Goal: Find specific page/section: Find specific page/section

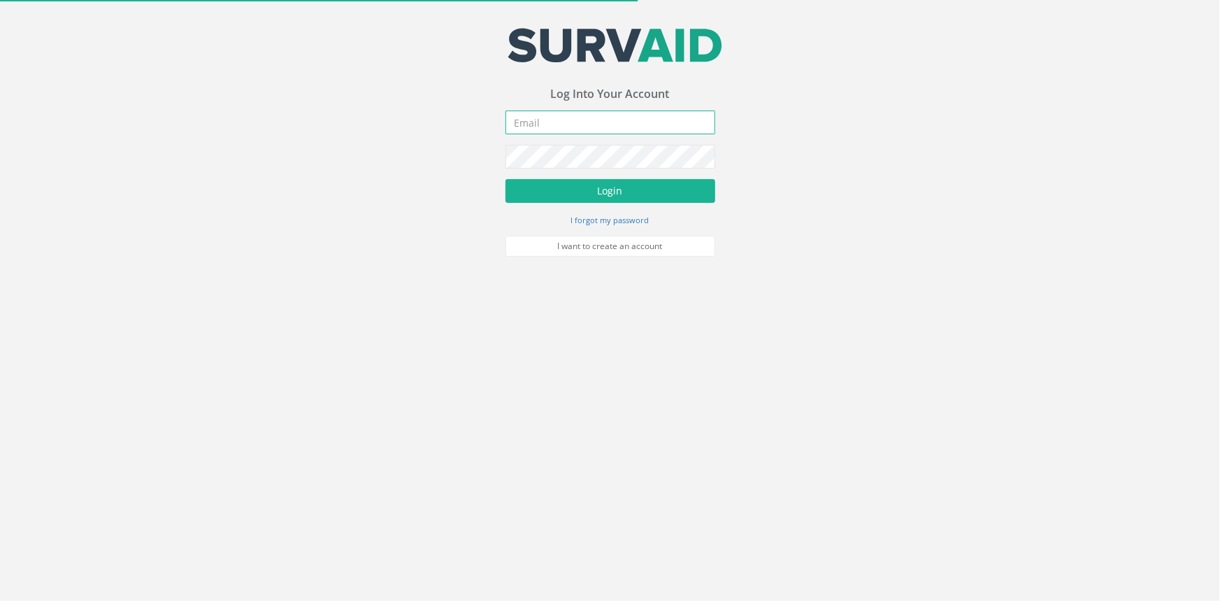
click at [616, 123] on input "email" at bounding box center [611, 122] width 210 height 24
type input "C"
type input "[PERSON_NAME][EMAIL_ADDRESS][PERSON_NAME][DOMAIN_NAME]"
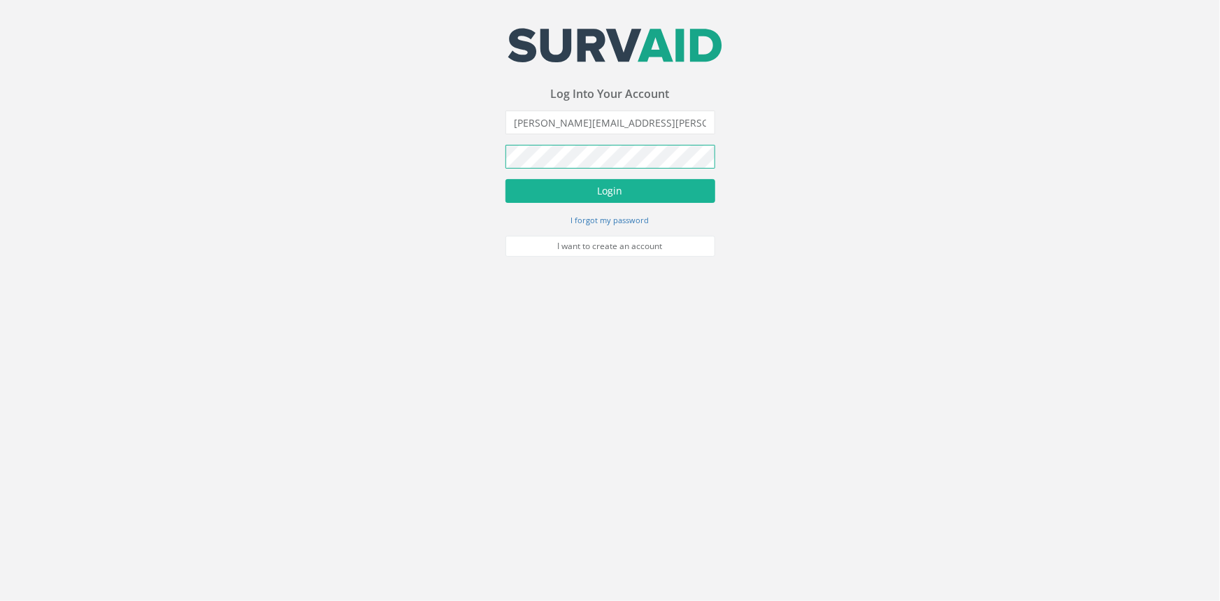
click at [506, 179] on button "Login" at bounding box center [611, 191] width 210 height 24
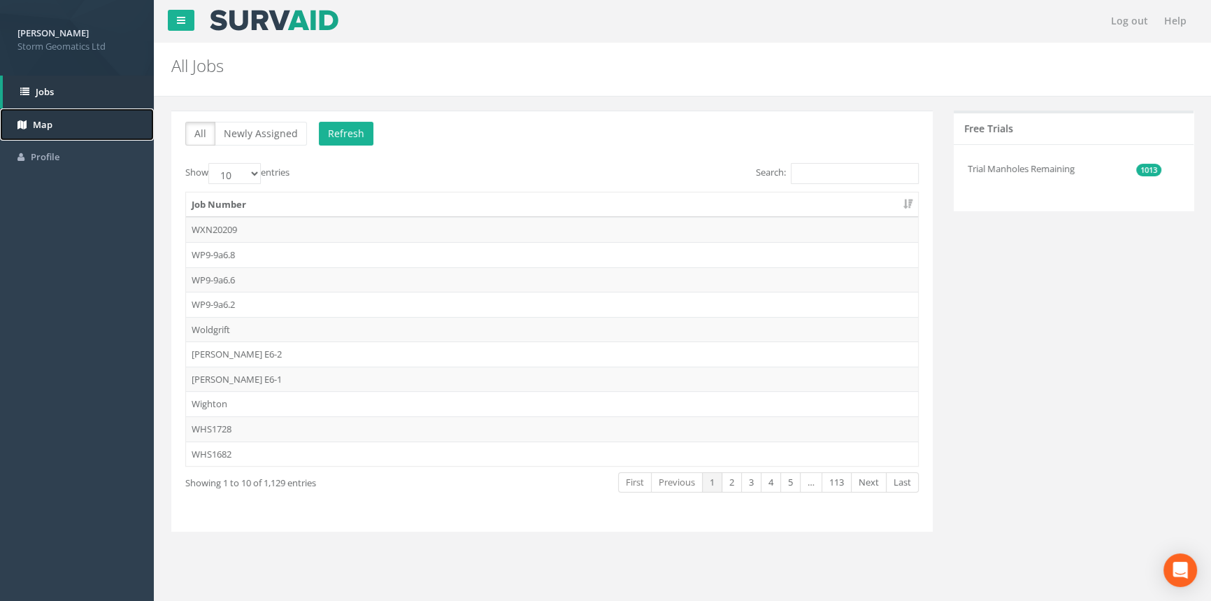
click at [66, 128] on link "Map" at bounding box center [77, 124] width 154 height 33
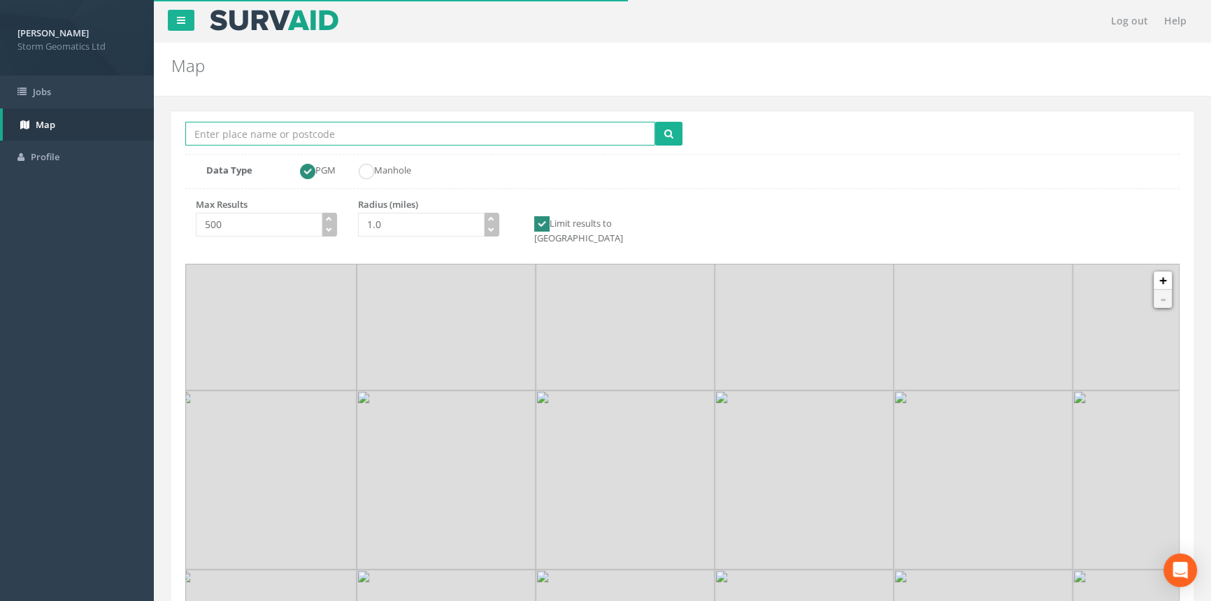
click at [342, 139] on input "Location Search Box" at bounding box center [420, 134] width 470 height 24
type input "[GEOGRAPHIC_DATA]"
click at [655, 122] on button "submit" at bounding box center [668, 134] width 27 height 24
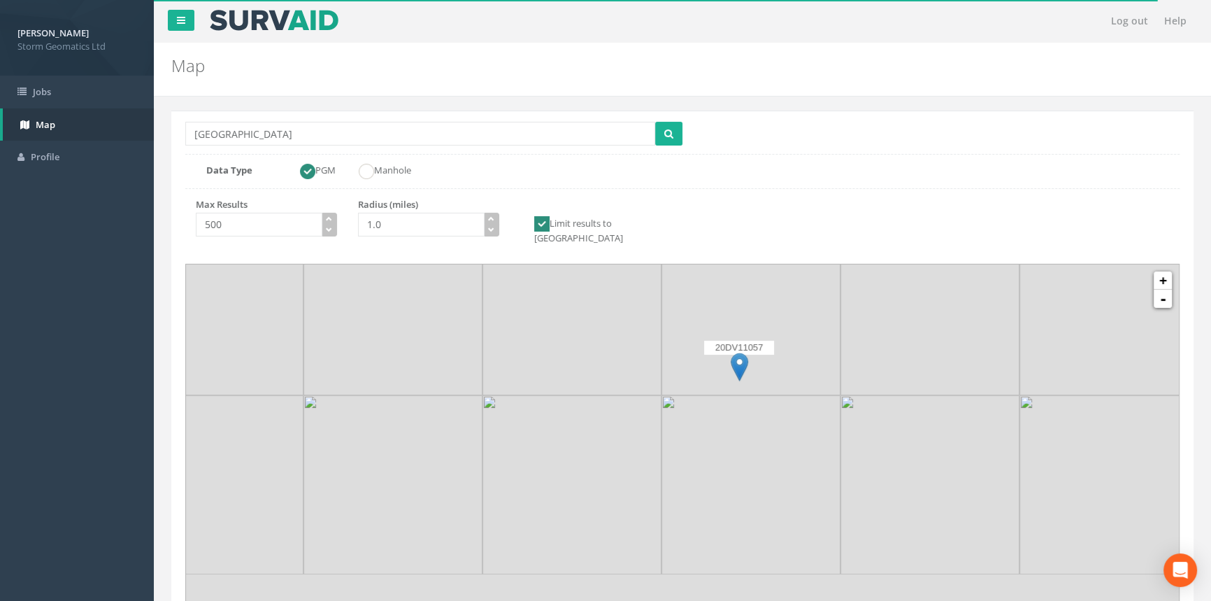
drag, startPoint x: 727, startPoint y: 527, endPoint x: 809, endPoint y: 371, distance: 176.1
click at [266, 120] on div at bounding box center [266, 120] width 0 height 0
click at [1162, 271] on link "+" at bounding box center [1163, 280] width 18 height 18
drag, startPoint x: 1022, startPoint y: 343, endPoint x: 1034, endPoint y: 336, distance: 13.2
click at [1034, 338] on img at bounding box center [1103, 427] width 179 height 179
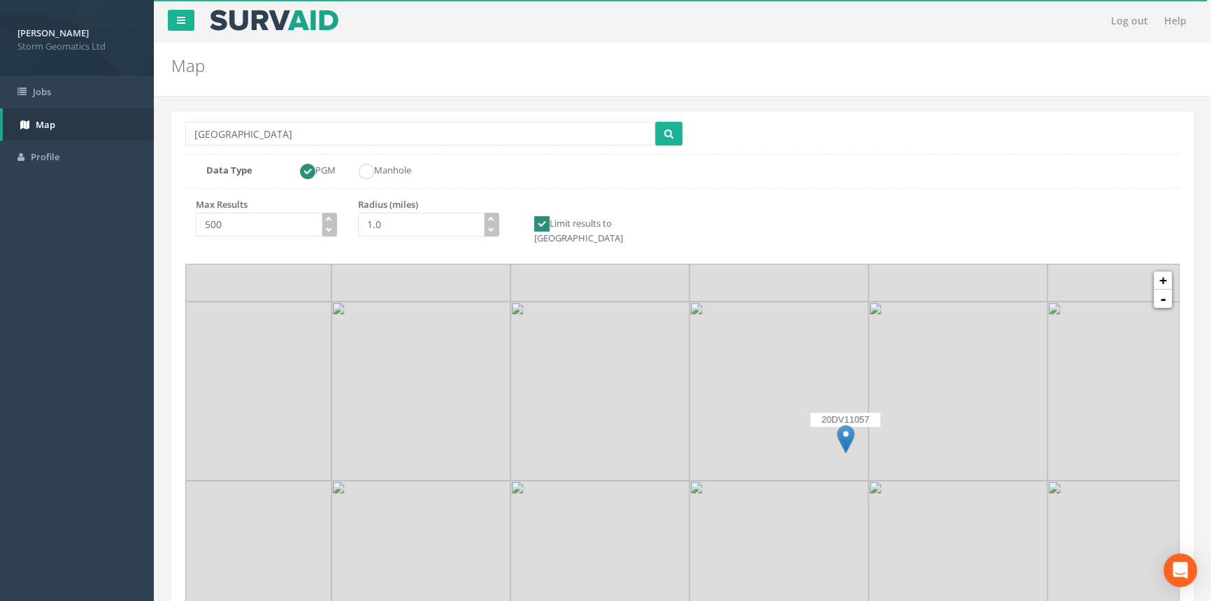
drag, startPoint x: 832, startPoint y: 448, endPoint x: 854, endPoint y: 561, distance: 114.8
click at [854, 561] on img at bounding box center [779, 569] width 179 height 179
drag, startPoint x: 1105, startPoint y: 399, endPoint x: 776, endPoint y: 412, distance: 328.9
click at [776, 412] on img at bounding box center [814, 404] width 179 height 179
click at [524, 438] on img at bounding box center [523, 452] width 17 height 29
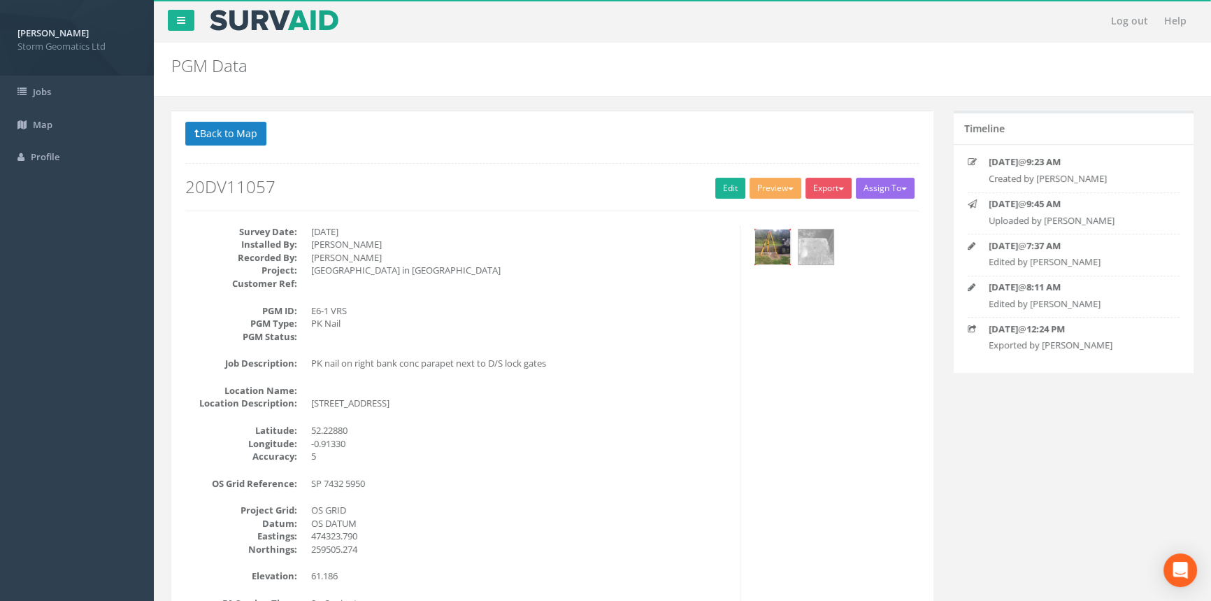
click at [765, 248] on img at bounding box center [772, 246] width 35 height 35
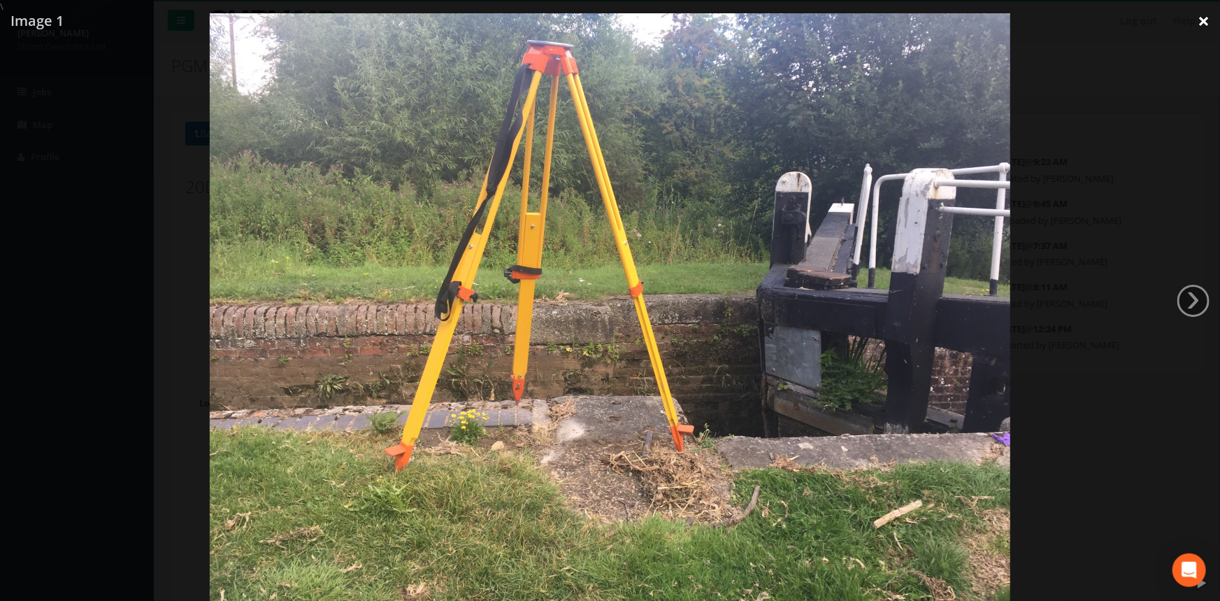
click at [1203, 16] on link "×" at bounding box center [1203, 21] width 33 height 42
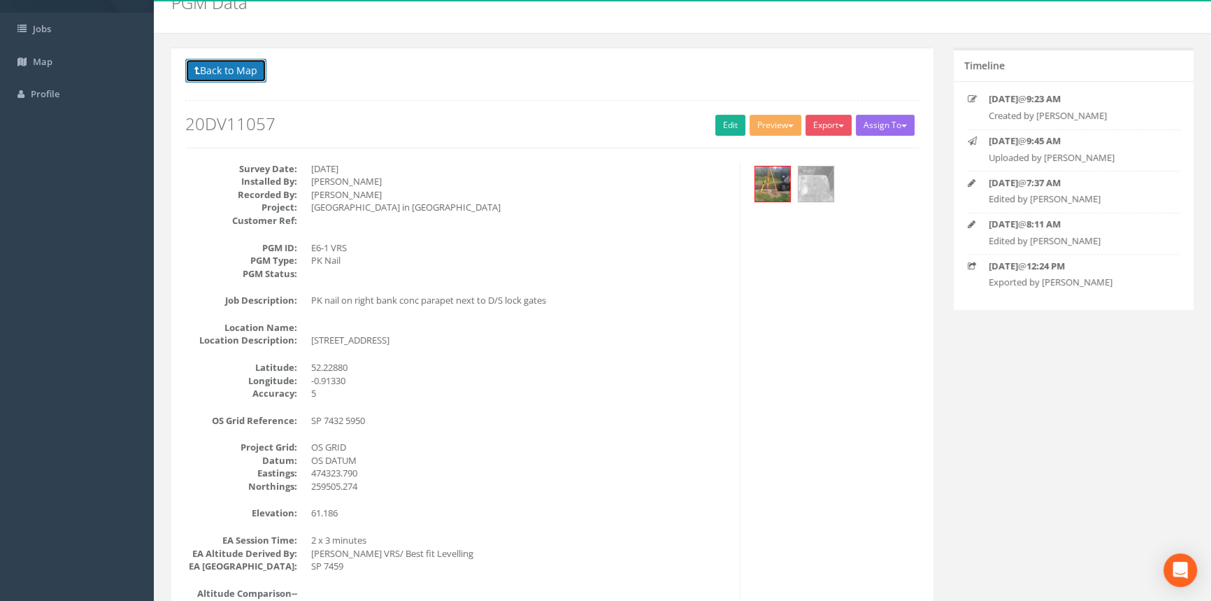
click at [245, 69] on button "Back to Map" at bounding box center [225, 71] width 81 height 24
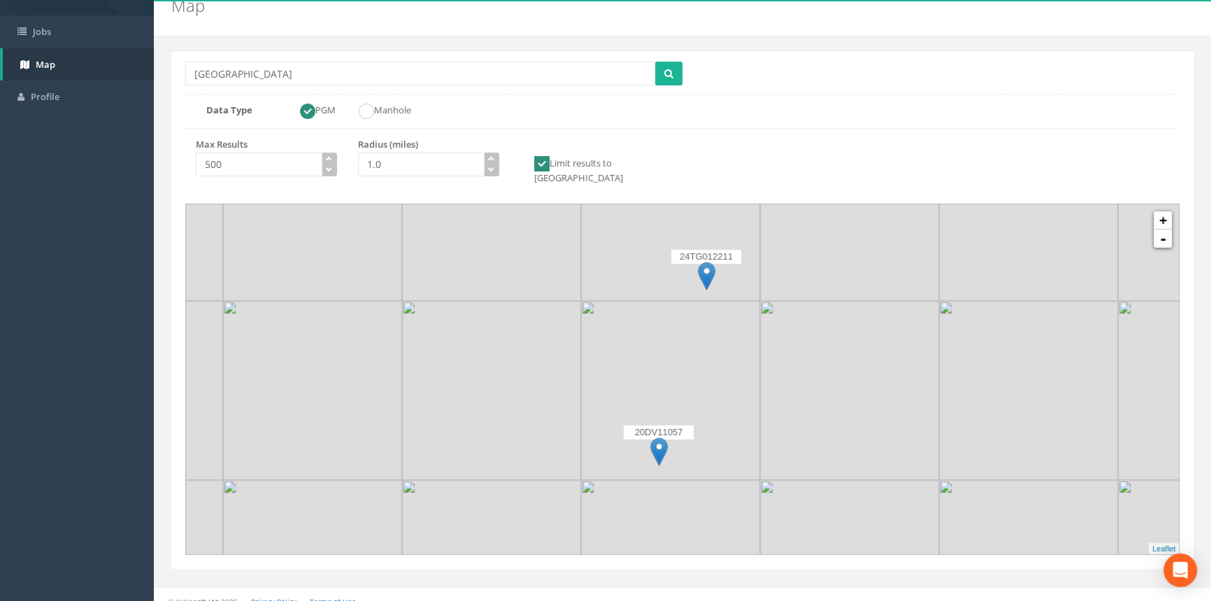
click at [707, 262] on img at bounding box center [706, 276] width 17 height 29
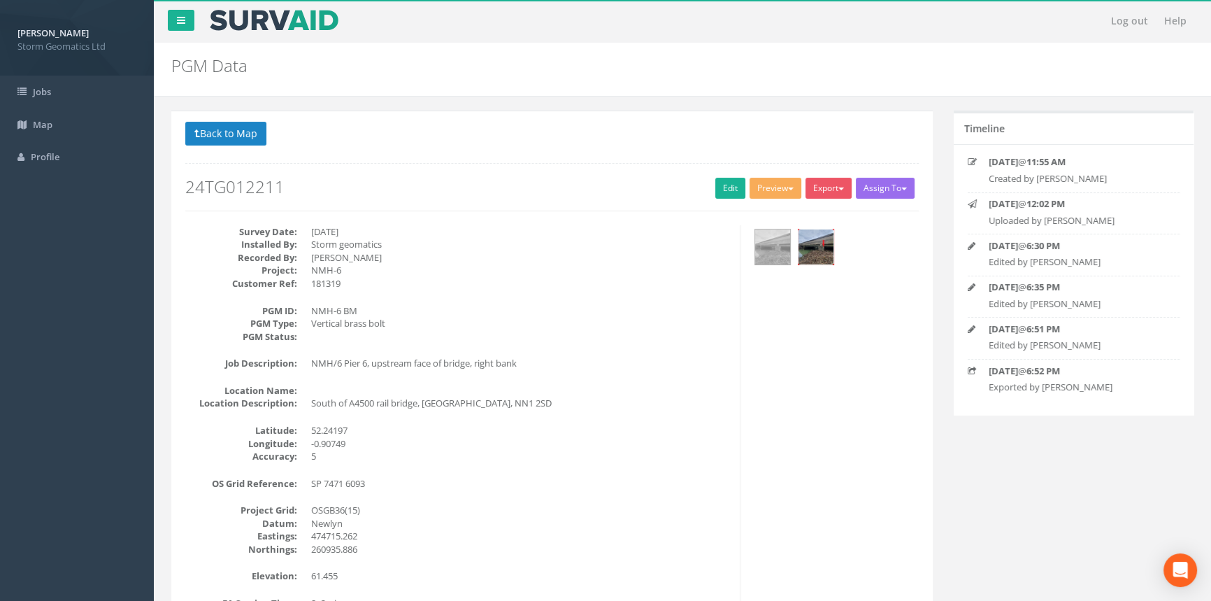
click at [811, 250] on img at bounding box center [816, 246] width 35 height 35
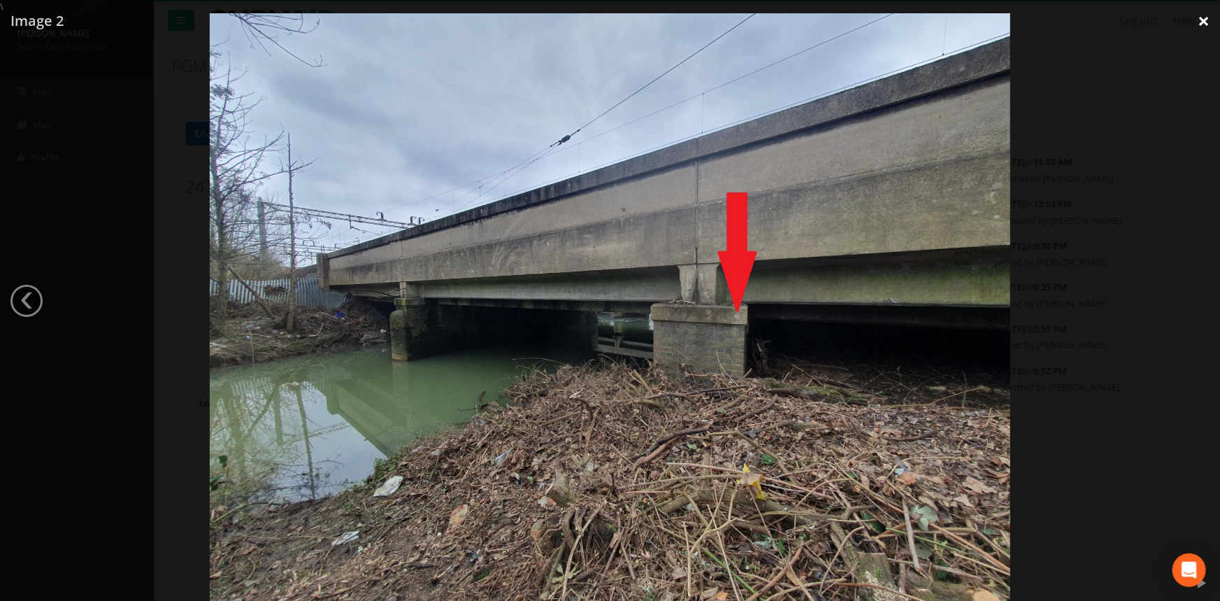
click at [1199, 22] on link "×" at bounding box center [1203, 21] width 33 height 42
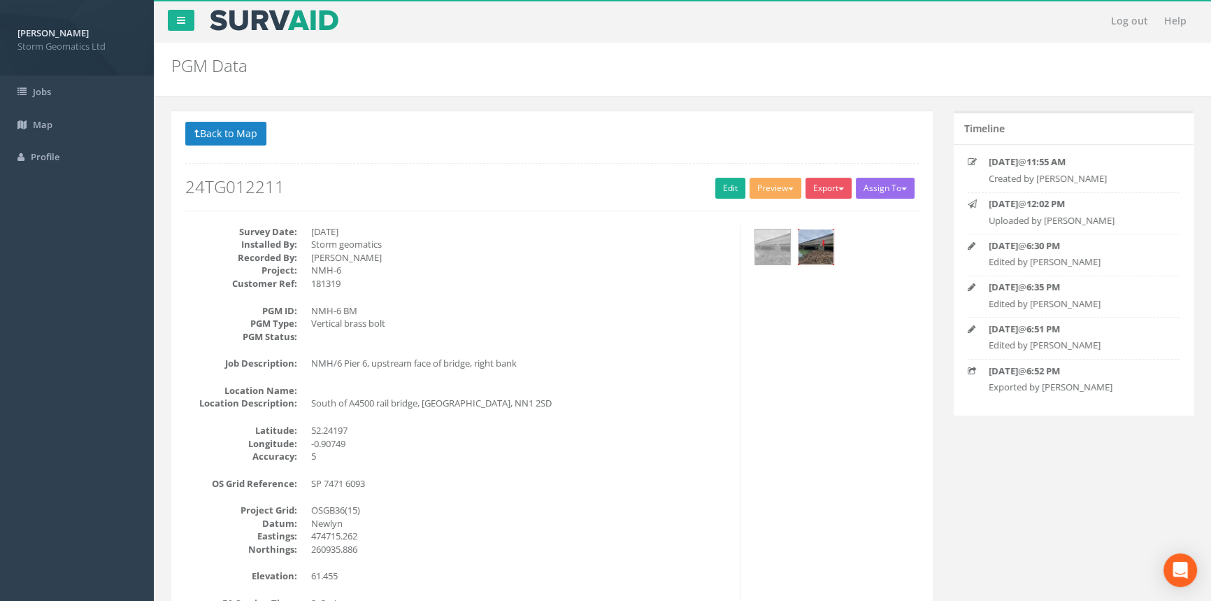
click at [819, 245] on img at bounding box center [816, 246] width 35 height 35
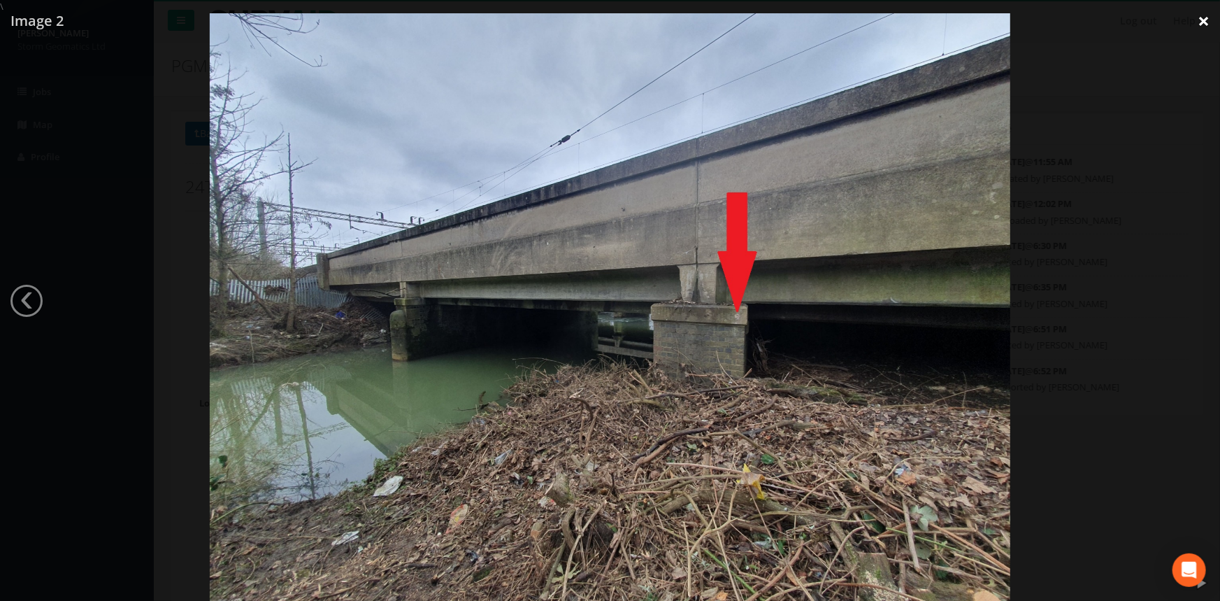
click at [1204, 20] on link "×" at bounding box center [1203, 21] width 33 height 42
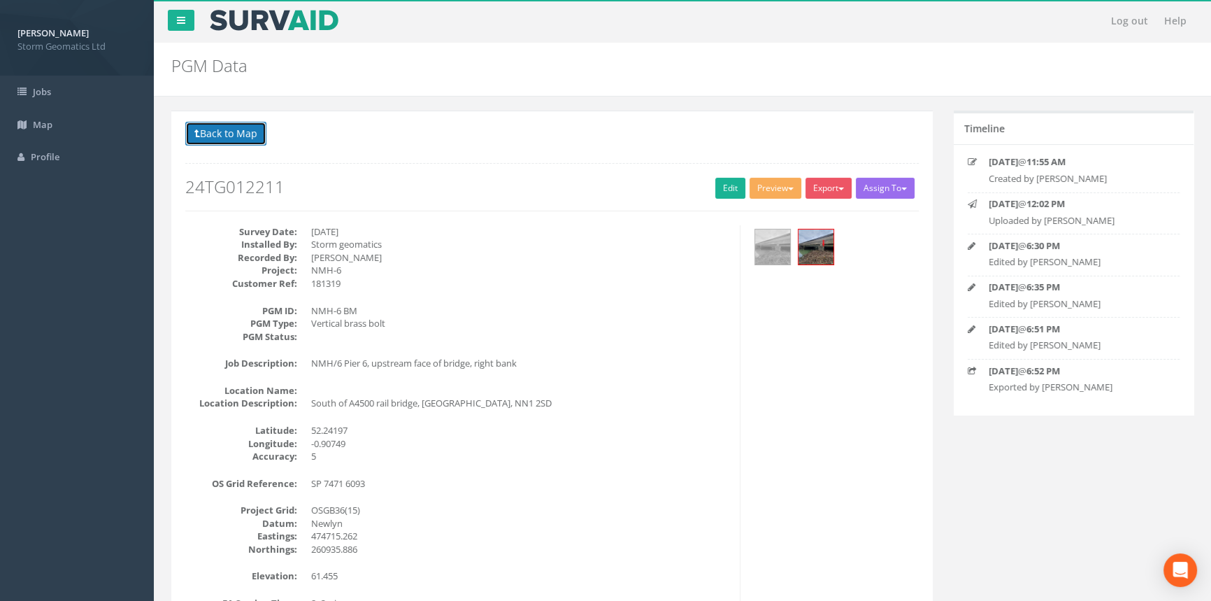
click at [206, 131] on button "Back to Map" at bounding box center [225, 134] width 81 height 24
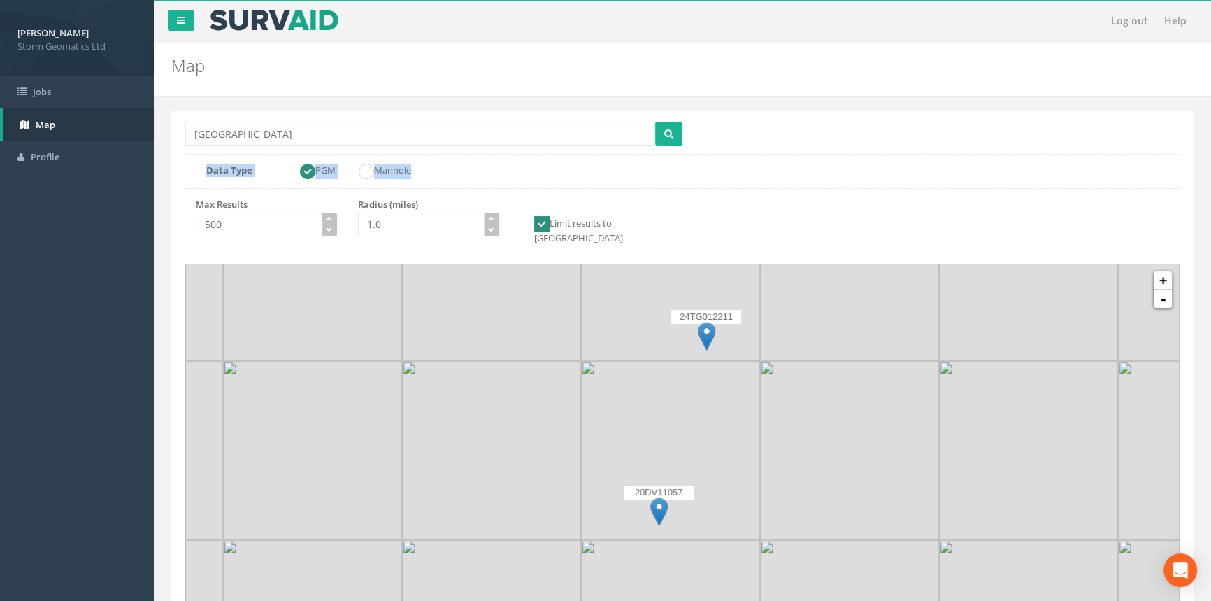
drag, startPoint x: 825, startPoint y: 167, endPoint x: 756, endPoint y: 206, distance: 78.6
click at [756, 206] on div "Location Search Box northampton Multiple Locations Found Data Type PGM Manhole …" at bounding box center [682, 369] width 1022 height 518
click at [804, 182] on form "Location Search Box [GEOGRAPHIC_DATA] Multiple Locations Found Data Type PGM Ma…" at bounding box center [682, 153] width 994 height 62
